Goal: Information Seeking & Learning: Learn about a topic

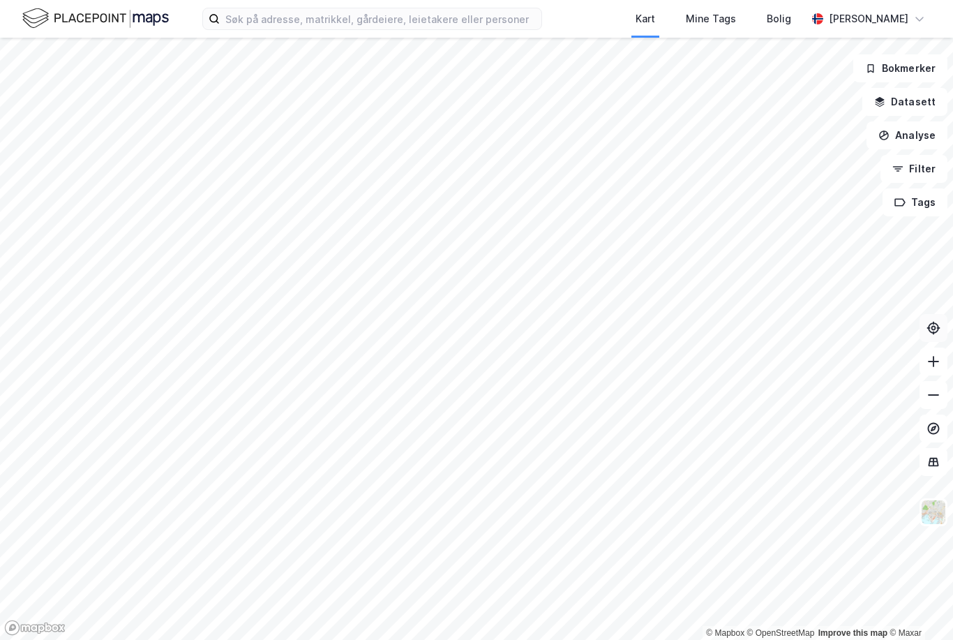
click at [935, 335] on icon at bounding box center [934, 328] width 14 height 14
